Goal: Information Seeking & Learning: Learn about a topic

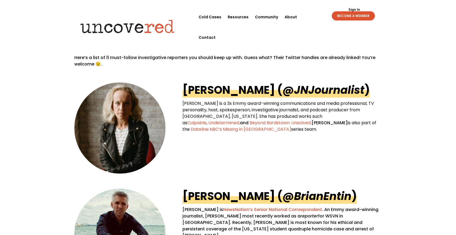
scroll to position [242, 0]
drag, startPoint x: 182, startPoint y: 91, endPoint x: 185, endPoint y: 91, distance: 3.5
click at [185, 91] on div "[PERSON_NAME] ( @JNJournalist ) [PERSON_NAME] is a 3x Emmy award-winning commun…" at bounding box center [227, 128] width 307 height 106
click at [198, 90] on link "[PERSON_NAME] ( @JNJournalist )" at bounding box center [275, 89] width 187 height 15
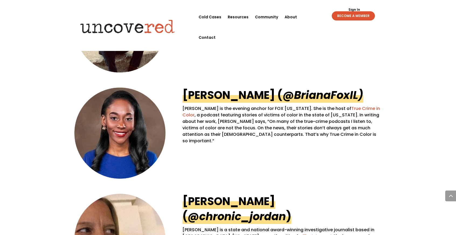
scroll to position [458, 0]
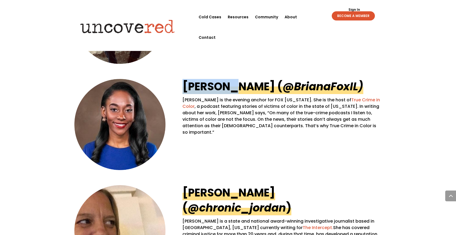
drag, startPoint x: 180, startPoint y: 87, endPoint x: 229, endPoint y: 89, distance: 49.3
click at [229, 89] on div "[PERSON_NAME] (@ BrianaFoxIL) [PERSON_NAME] is the evening anchor for FOX [US_S…" at bounding box center [227, 124] width 307 height 106
click at [180, 86] on div "[PERSON_NAME] (@ BrianaFoxIL) [PERSON_NAME] is the evening anchor for FOX [US_S…" at bounding box center [227, 124] width 307 height 106
click at [188, 89] on link "[PERSON_NAME] (@ BrianaFoxIL)" at bounding box center [272, 86] width 181 height 15
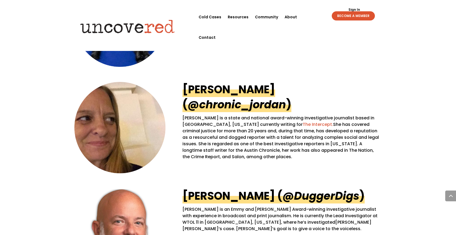
scroll to position [592, 0]
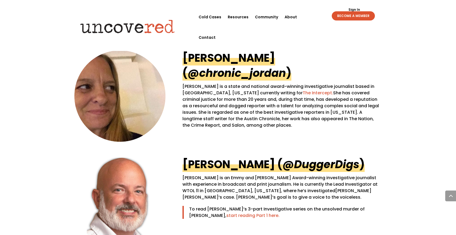
click at [187, 58] on link "[PERSON_NAME] ( @chronic_jordan )" at bounding box center [236, 65] width 109 height 30
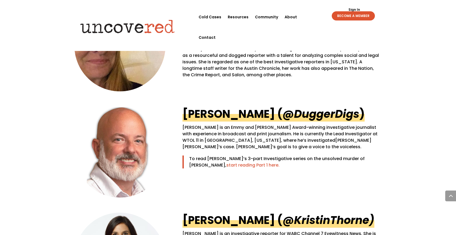
scroll to position [673, 0]
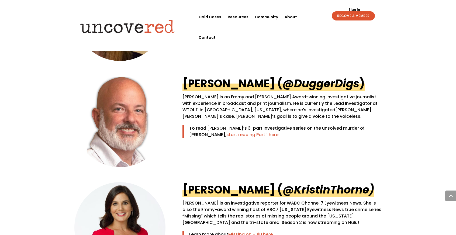
click at [202, 84] on link "[PERSON_NAME] ( @DuggerDigs )" at bounding box center [273, 83] width 182 height 15
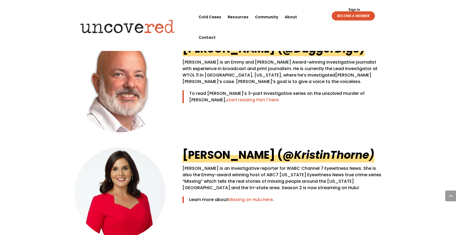
scroll to position [754, 0]
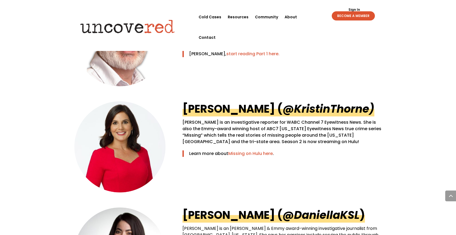
click at [242, 110] on link "[PERSON_NAME] (@ KristinThorne )" at bounding box center [278, 108] width 192 height 15
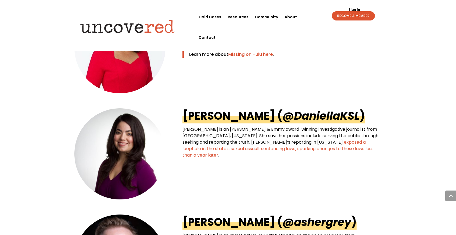
scroll to position [862, 0]
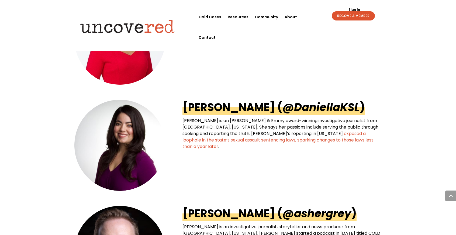
click at [213, 108] on link "Daniella Rivera ( @DaniellaKSL )" at bounding box center [273, 107] width 182 height 15
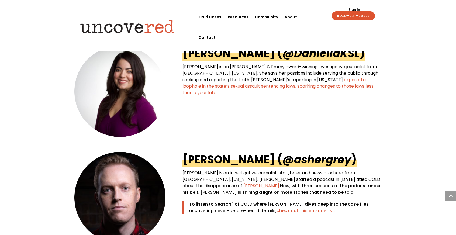
scroll to position [996, 0]
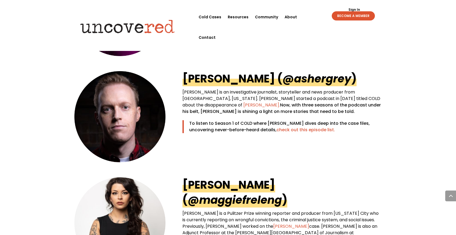
click at [286, 131] on link "check out this episode list." at bounding box center [305, 130] width 58 height 6
drag, startPoint x: 242, startPoint y: 79, endPoint x: 186, endPoint y: 84, distance: 56.5
click at [186, 84] on link "Dave Cawley ( @ashergrey )" at bounding box center [269, 78] width 174 height 15
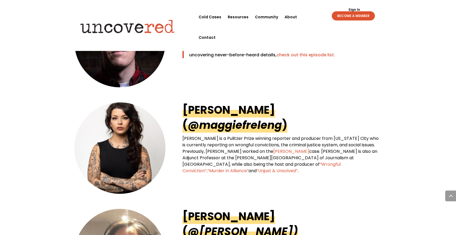
scroll to position [1077, 0]
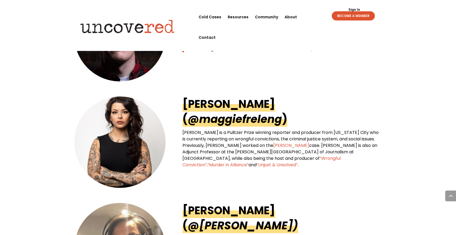
click at [206, 105] on link "Maggie Freleng (@ maggiefreleng )" at bounding box center [234, 111] width 105 height 30
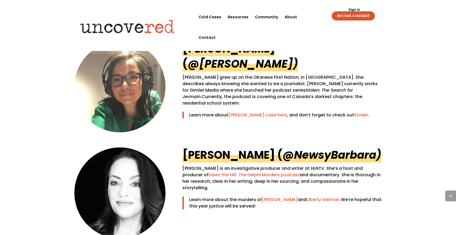
scroll to position [1319, 0]
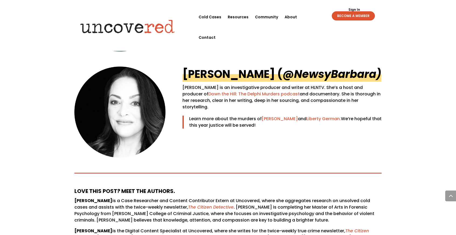
click at [217, 76] on link "Barbara MacDonald (@ NewsyBarbara)" at bounding box center [281, 73] width 199 height 15
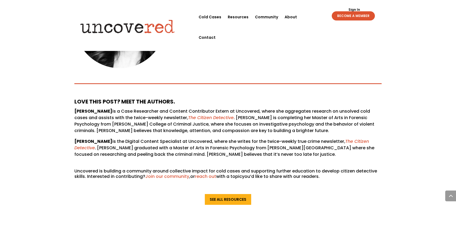
scroll to position [1400, 0]
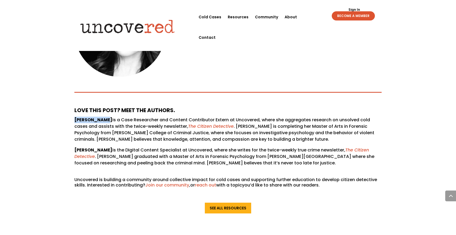
drag, startPoint x: 69, startPoint y: 118, endPoint x: 102, endPoint y: 120, distance: 33.5
copy strong "[PERSON_NAME]"
click at [206, 127] on em "The Citizen Detective" at bounding box center [210, 126] width 45 height 6
copy strong "[PERSON_NAME]"
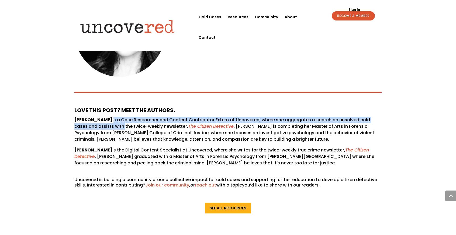
drag, startPoint x: 100, startPoint y: 121, endPoint x: 108, endPoint y: 129, distance: 11.8
click at [108, 129] on p "Nadia Yassin is a Case Researcher and Content Contributor Extern at Uncovered, …" at bounding box center [227, 132] width 307 height 30
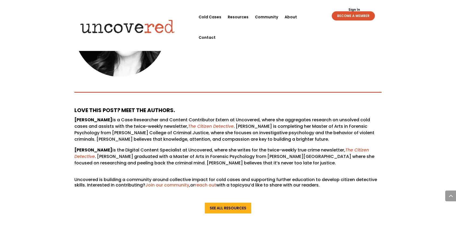
click at [144, 148] on p "Andrea Cipriano is the Digital Content Specialist at Uncovered, where she write…" at bounding box center [227, 159] width 307 height 24
drag, startPoint x: 75, startPoint y: 149, endPoint x: 110, endPoint y: 148, distance: 35.3
click at [110, 148] on strong "[PERSON_NAME]" at bounding box center [93, 150] width 38 height 6
copy strong "[PERSON_NAME]"
